Goal: Information Seeking & Learning: Learn about a topic

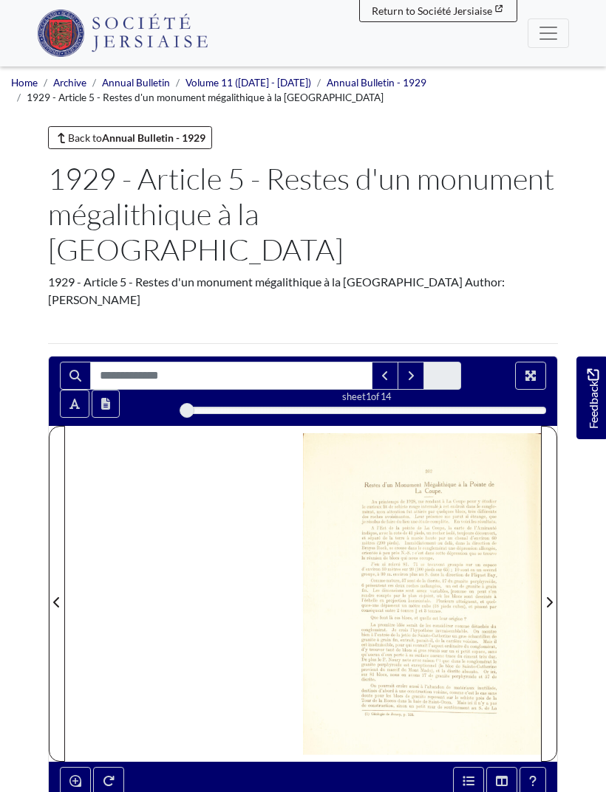
click at [363, 578] on div at bounding box center [422, 594] width 238 height 336
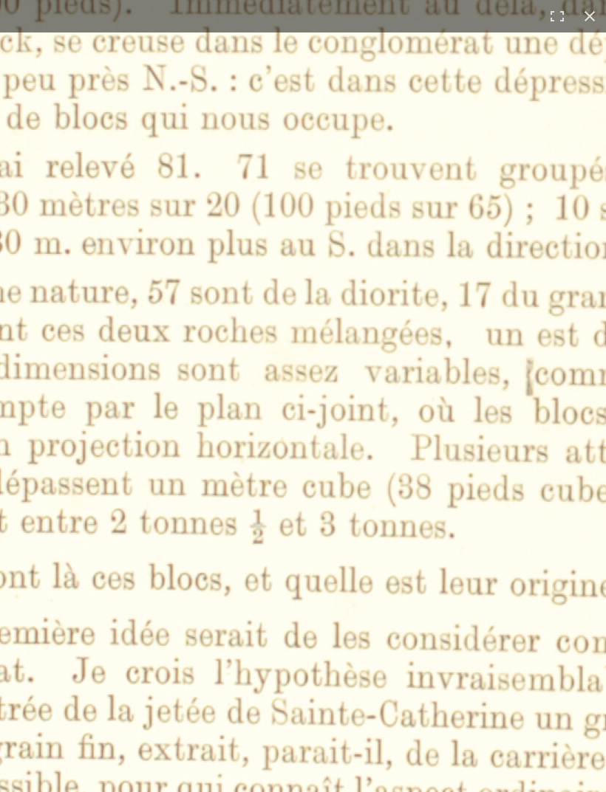
click at [301, 486] on img at bounding box center [302, 395] width 1827 height 2585
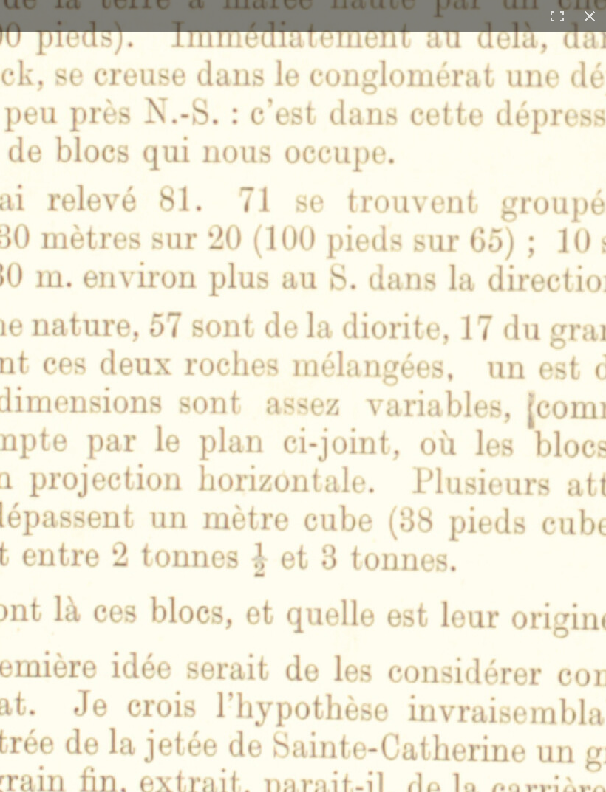
click at [309, 502] on img at bounding box center [304, 429] width 1827 height 2585
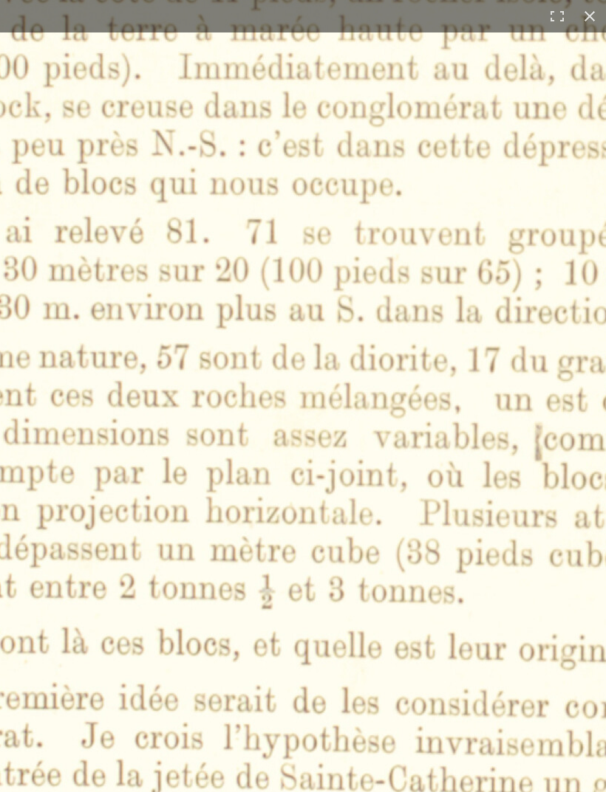
click at [318, 510] on img at bounding box center [311, 460] width 1827 height 2585
click at [327, 526] on img at bounding box center [311, 460] width 1827 height 2585
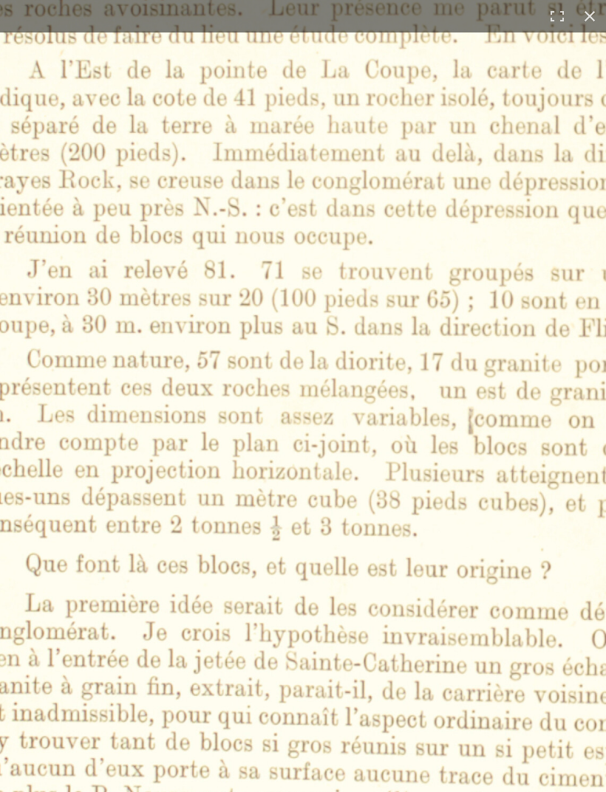
click at [323, 518] on img at bounding box center [308, 434] width 1309 height 1852
click at [325, 515] on img at bounding box center [307, 435] width 1307 height 1850
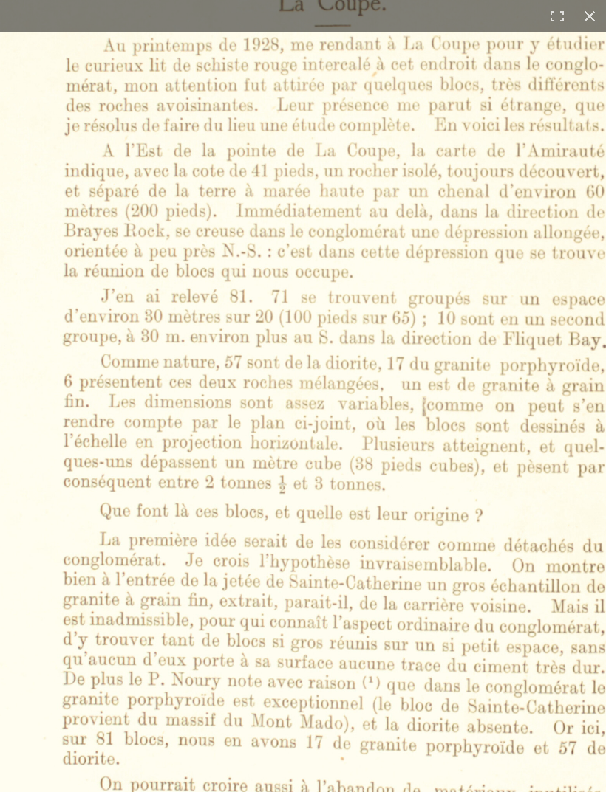
click at [326, 520] on img at bounding box center [306, 417] width 954 height 1350
click at [321, 510] on img at bounding box center [306, 417] width 954 height 1350
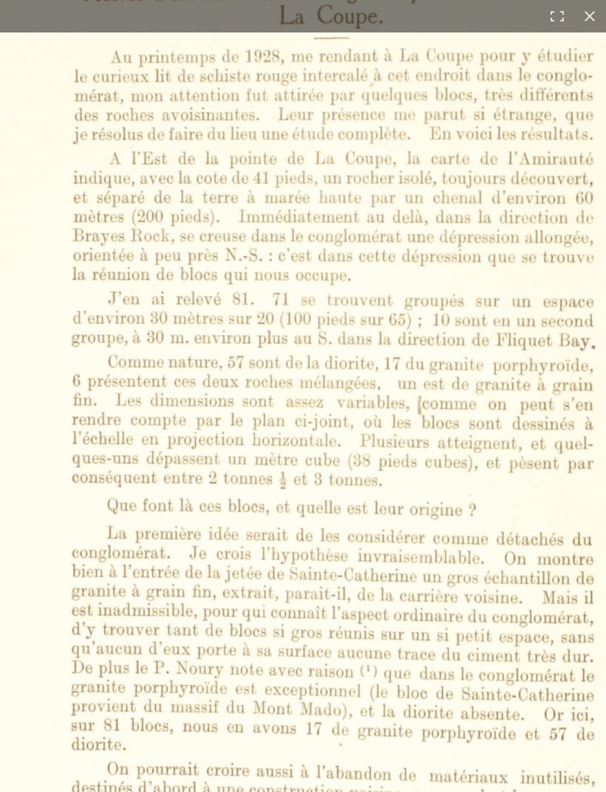
click at [320, 504] on img at bounding box center [306, 414] width 920 height 1301
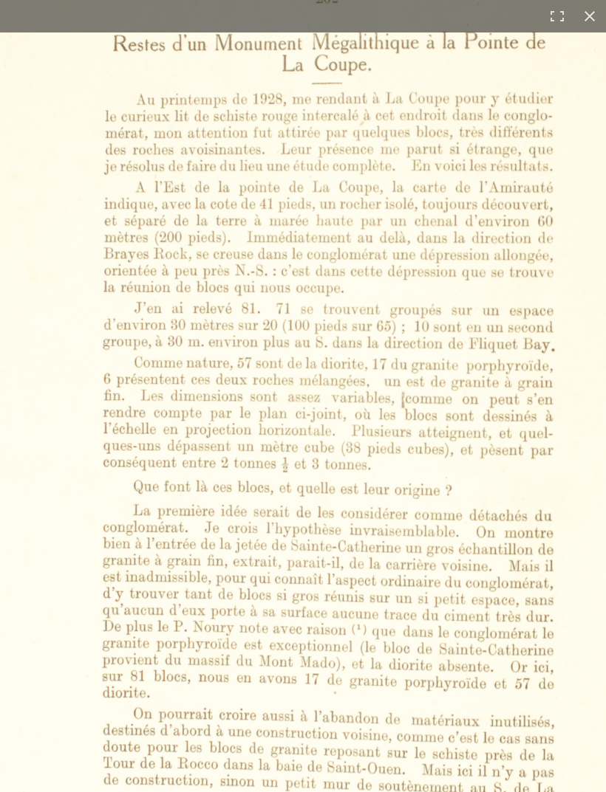
click at [323, 502] on img at bounding box center [304, 408] width 793 height 1123
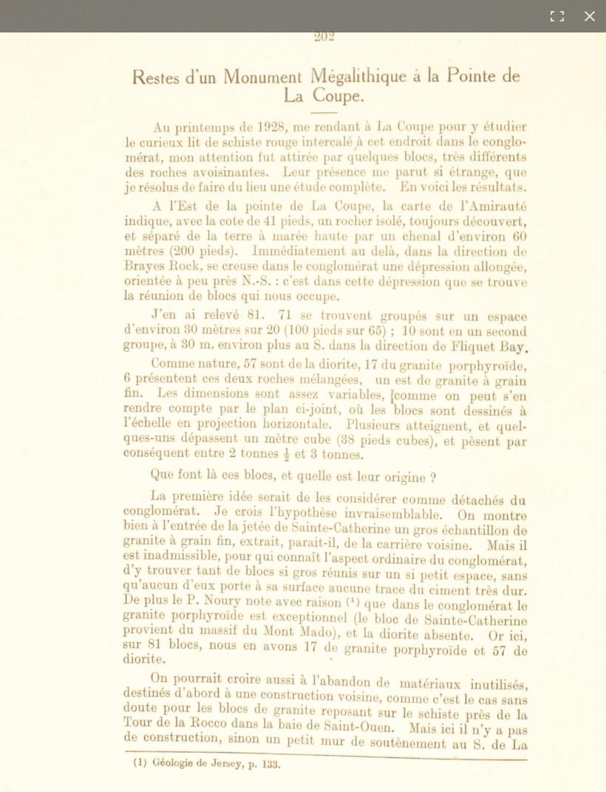
click at [321, 508] on img at bounding box center [303, 404] width 710 height 1006
click at [325, 500] on img at bounding box center [303, 404] width 710 height 1006
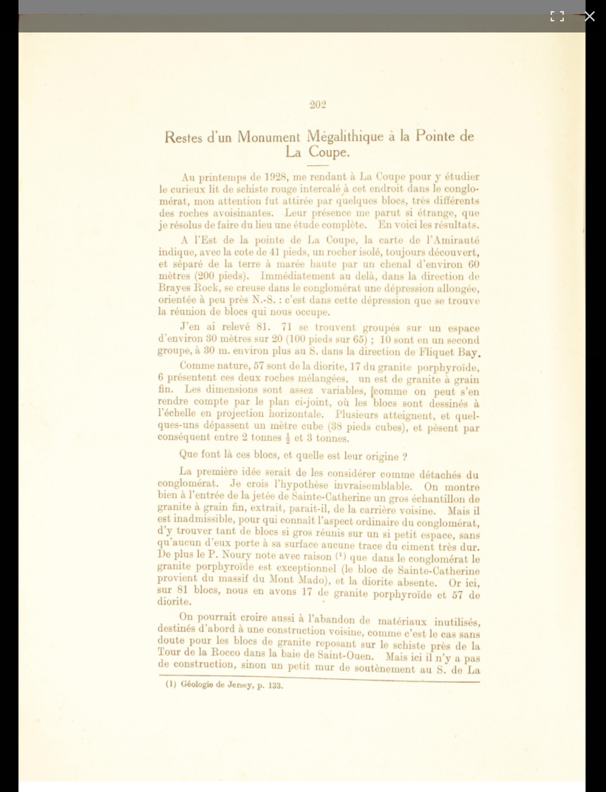
click at [271, 462] on img at bounding box center [301, 398] width 567 height 803
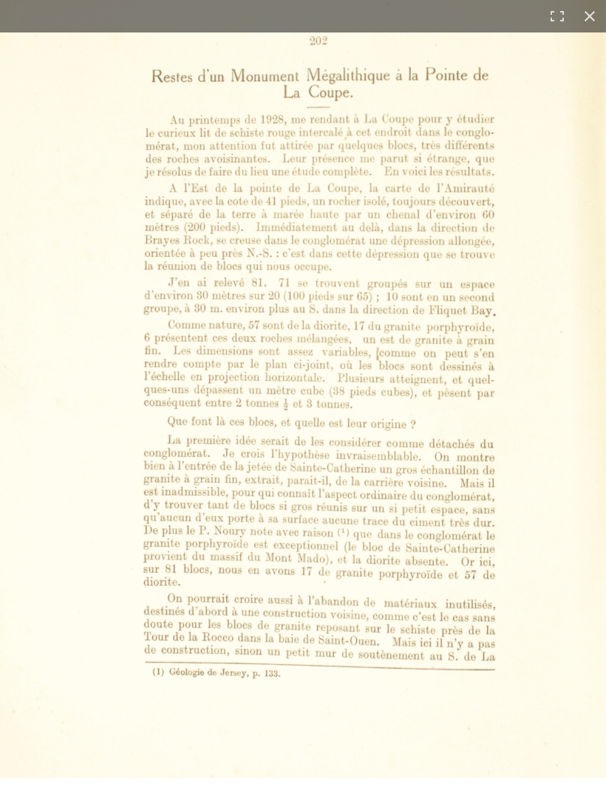
click at [89, 290] on img at bounding box center [301, 360] width 618 height 874
click at [90, 285] on img at bounding box center [301, 360] width 618 height 874
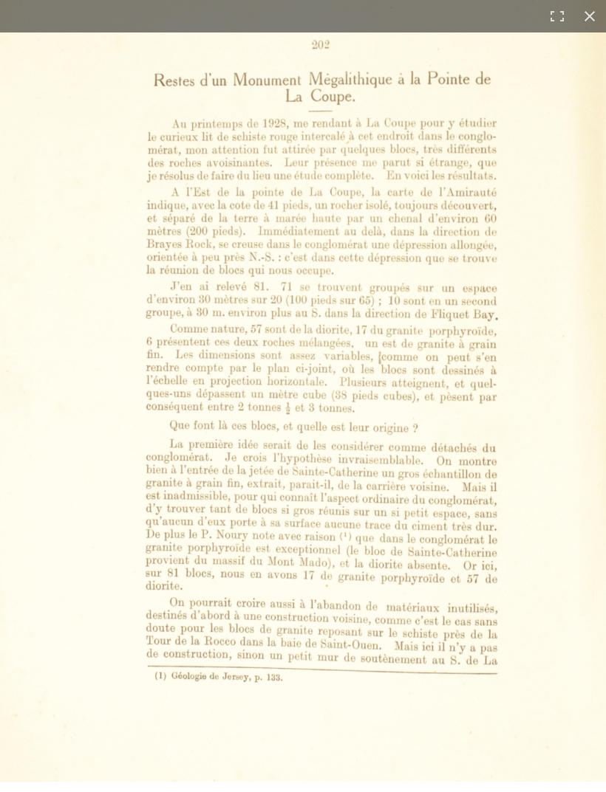
click at [92, 298] on img at bounding box center [303, 364] width 618 height 874
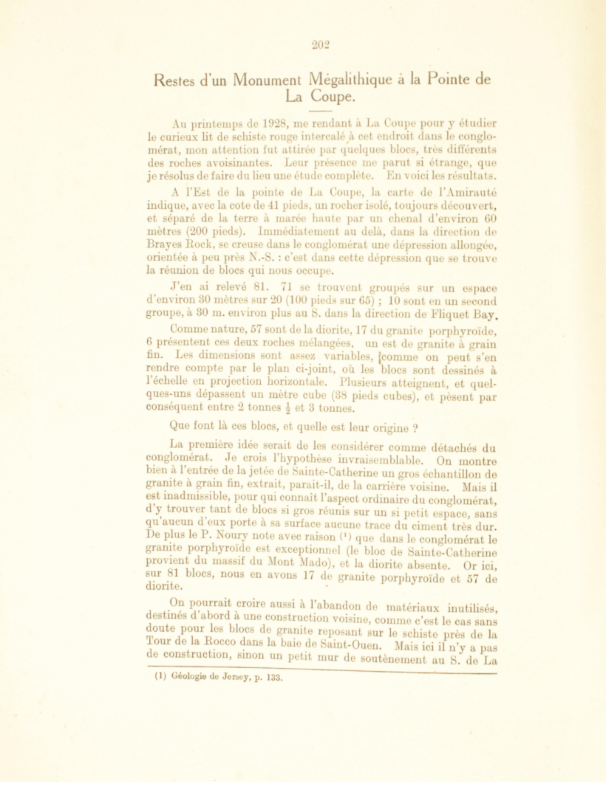
click at [305, 764] on img at bounding box center [303, 364] width 618 height 874
